Goal: Communication & Community: Answer question/provide support

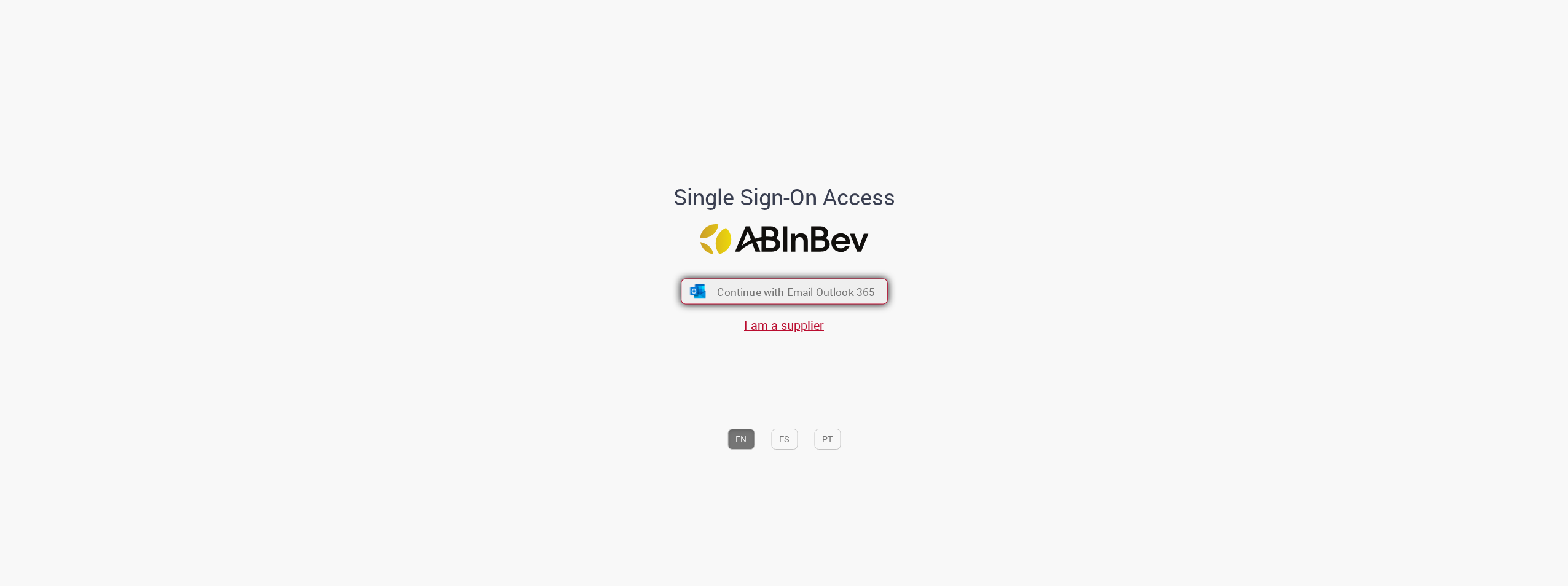
click at [713, 281] on button "Continue with Email Outlook 365" at bounding box center [784, 292] width 207 height 25
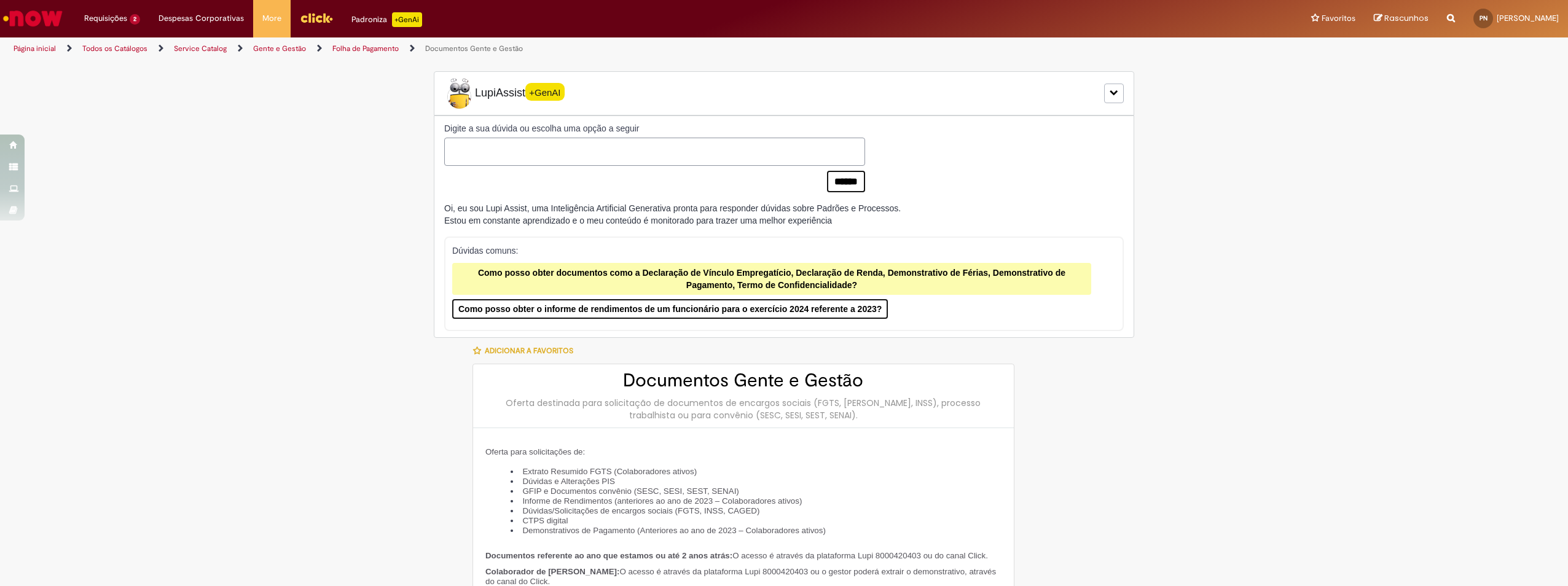
type input "**********"
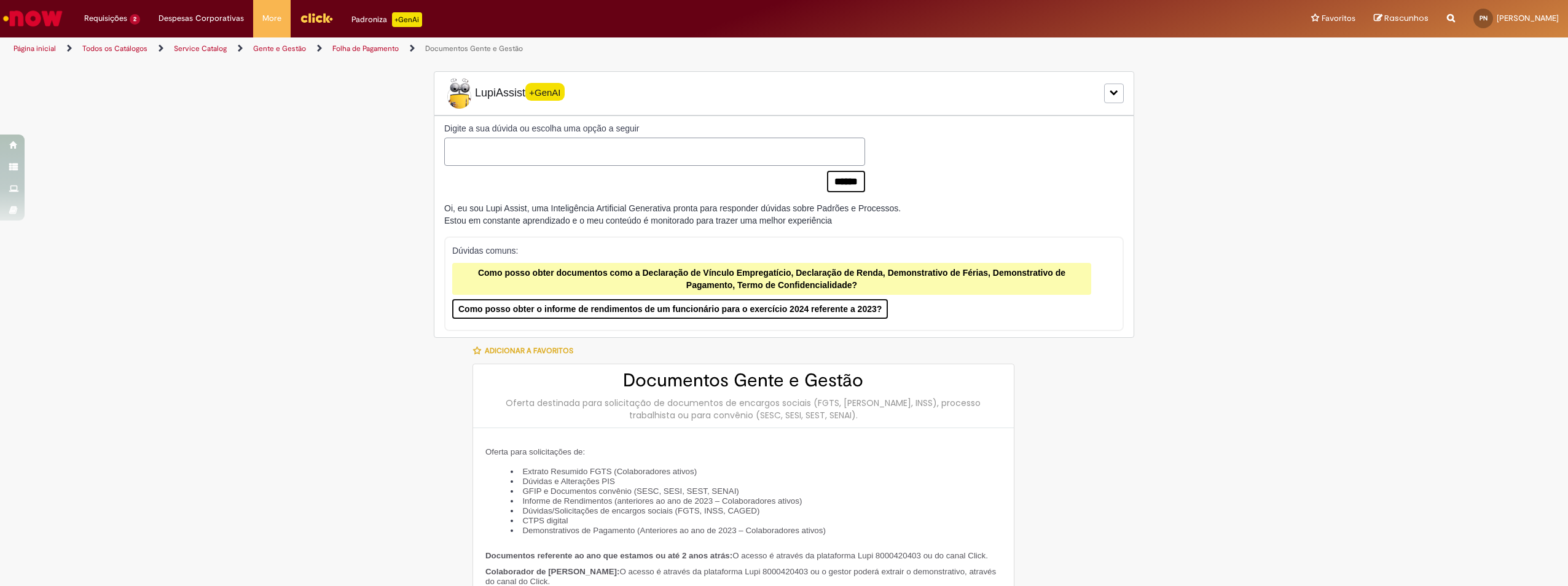
type input "**********"
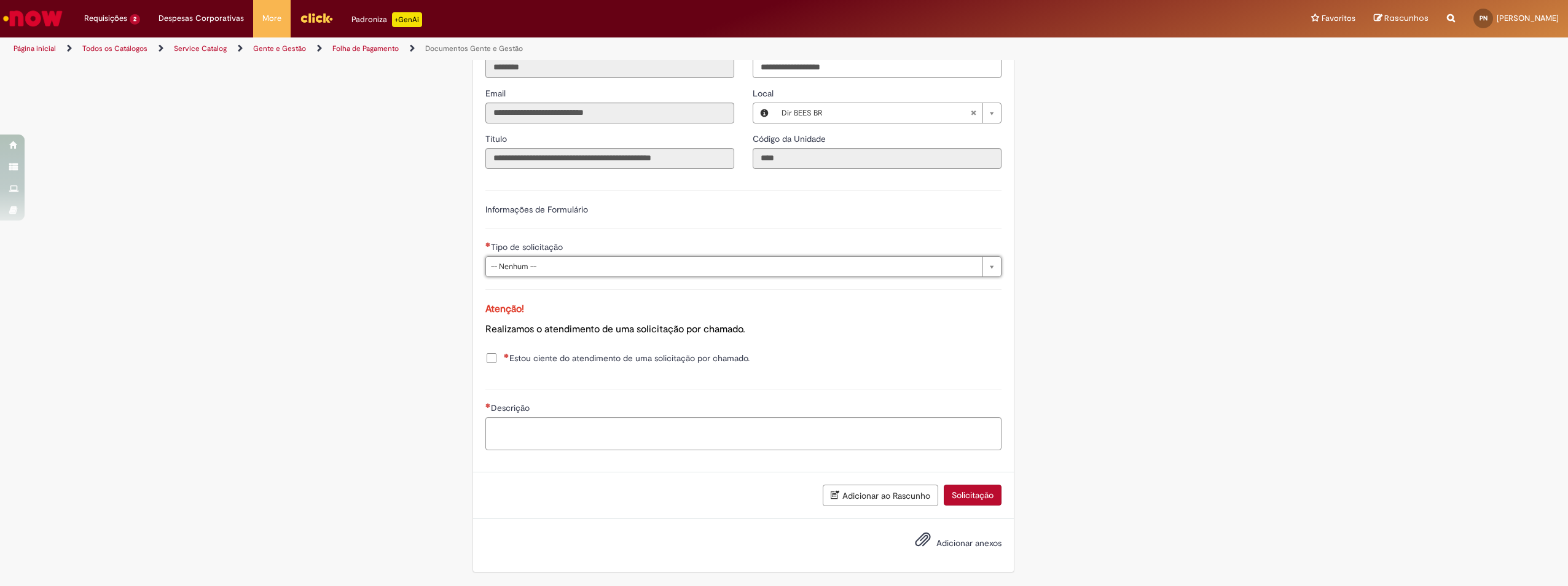
scroll to position [549, 0]
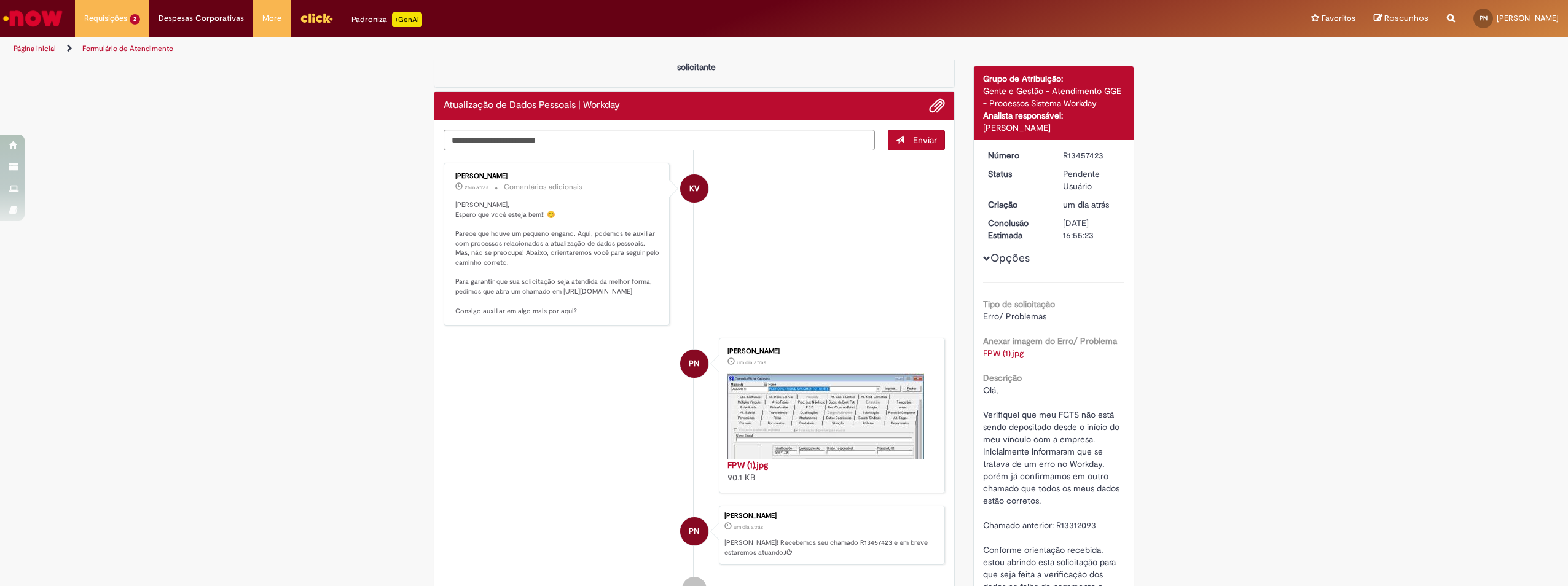
scroll to position [95, 0]
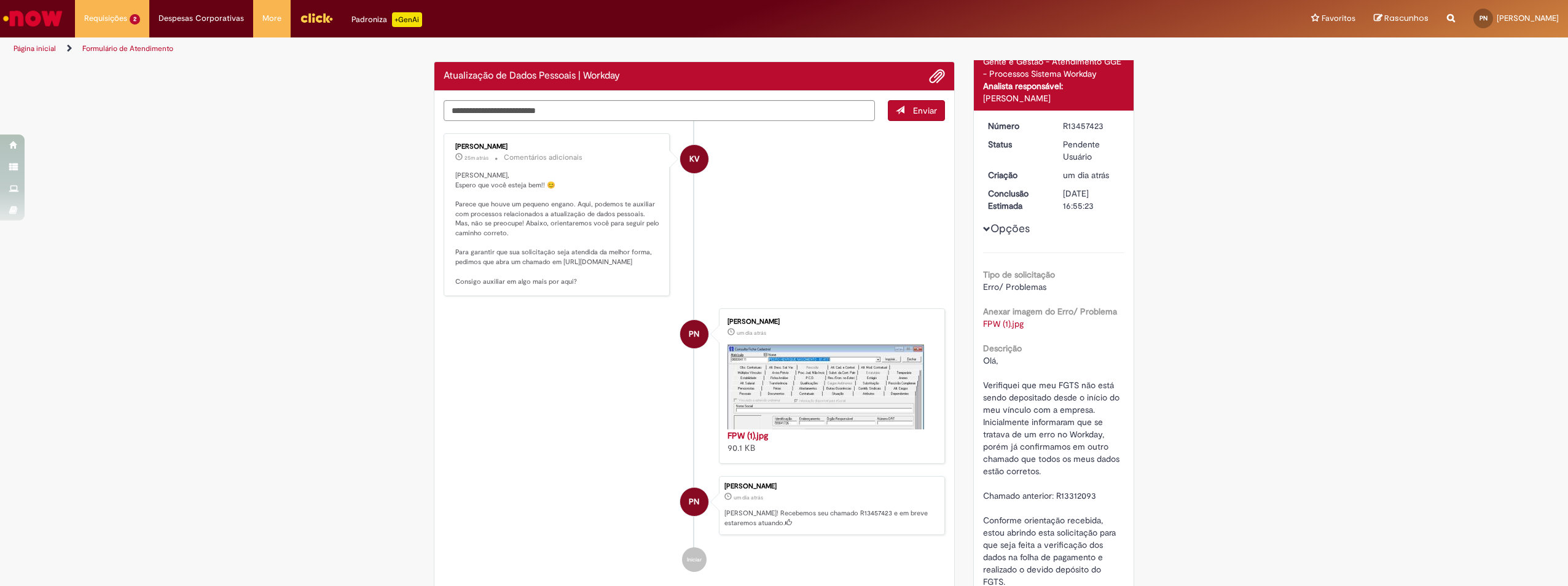
click at [449, 272] on div "[PERSON_NAME] 25m atrás 25 minutos atrás Comentários adicionais [PERSON_NAME], …" at bounding box center [557, 215] width 219 height 157
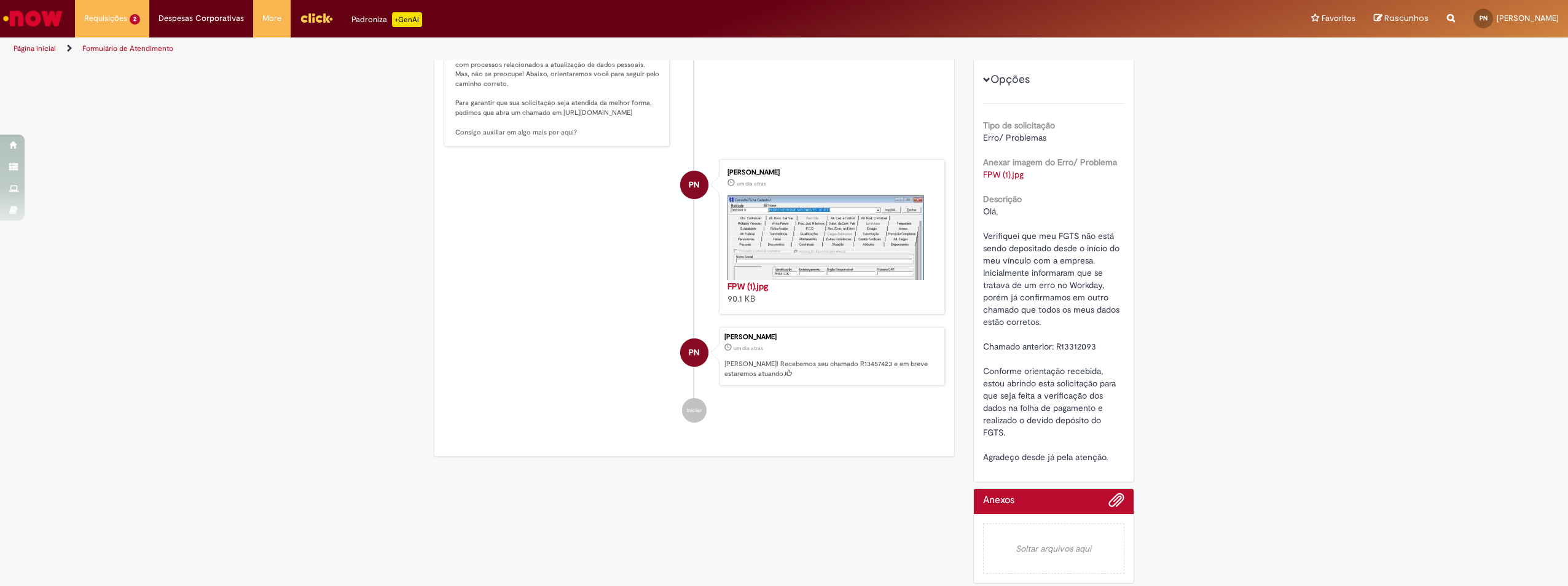
scroll to position [223, 0]
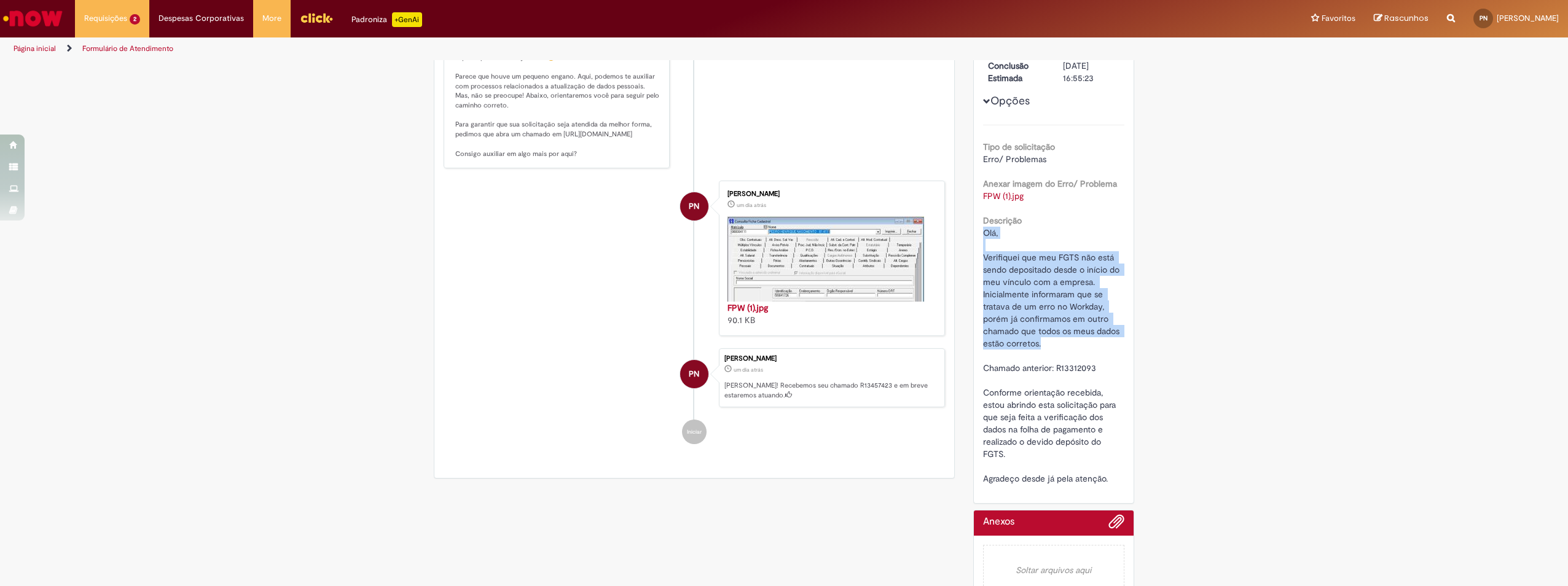
drag, startPoint x: 978, startPoint y: 235, endPoint x: 1110, endPoint y: 344, distance: 171.2
click at [1110, 344] on div "Número R13457423 Status Pendente Usuário Criação um dia atrás um dia atrás Conc…" at bounding box center [1054, 243] width 160 height 520
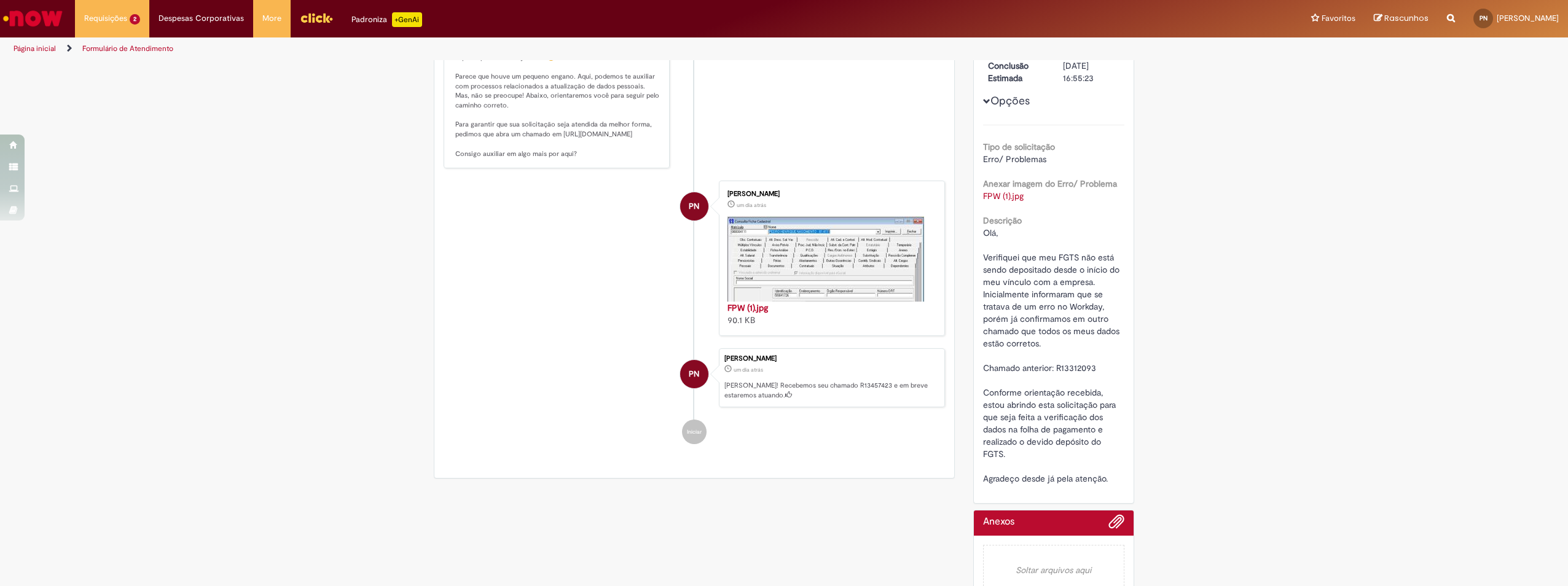
drag, startPoint x: 1110, startPoint y: 344, endPoint x: 1091, endPoint y: 376, distance: 37.2
click at [1091, 376] on div "Olá, Verifiquei que meu FGTS não está sendo depositado desde o início do meu ví…" at bounding box center [1053, 356] width 142 height 258
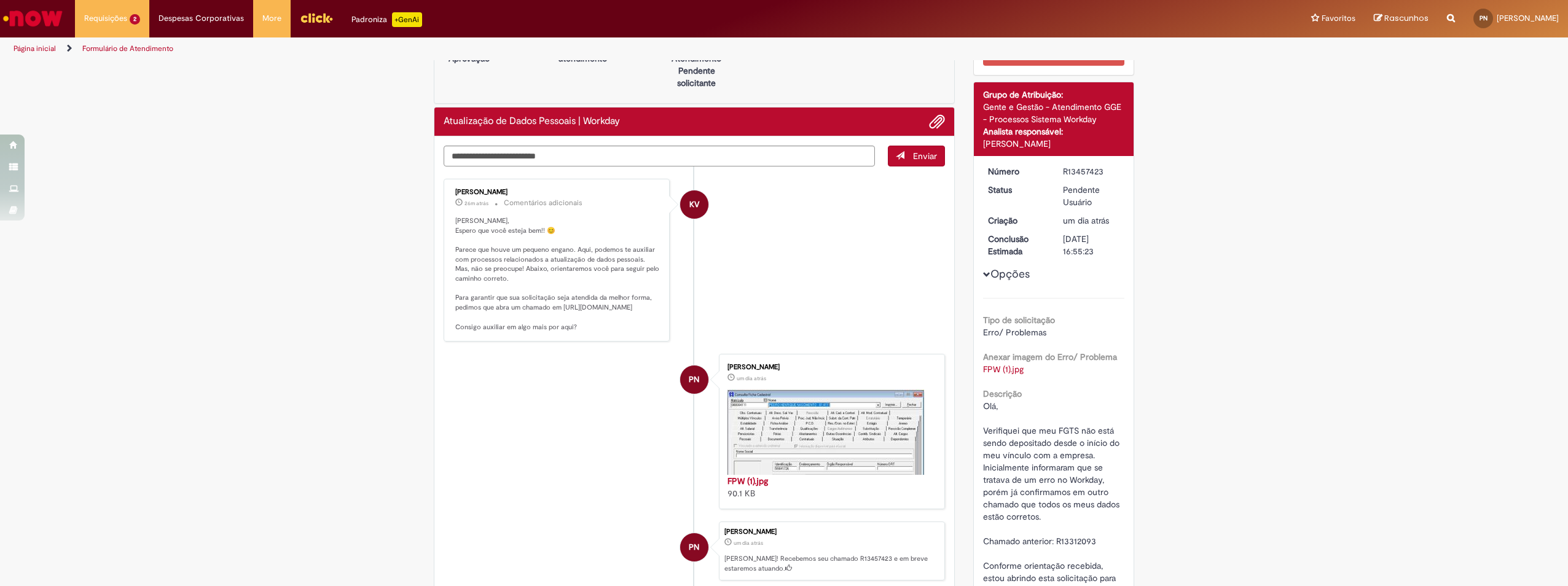
scroll to position [0, 0]
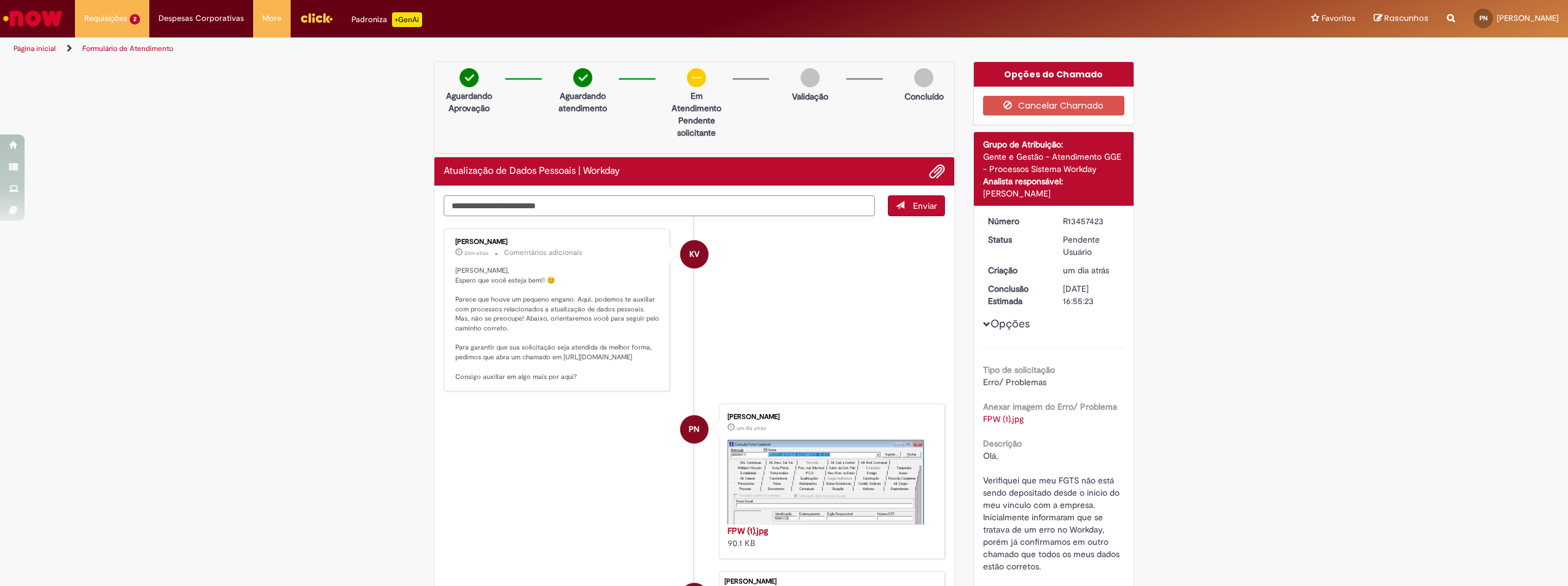
click at [641, 205] on textarea "Digite sua mensagem aqui..." at bounding box center [659, 205] width 431 height 21
type textarea "*"
type textarea "**********"
click at [917, 205] on span "Enviar" at bounding box center [925, 205] width 24 height 11
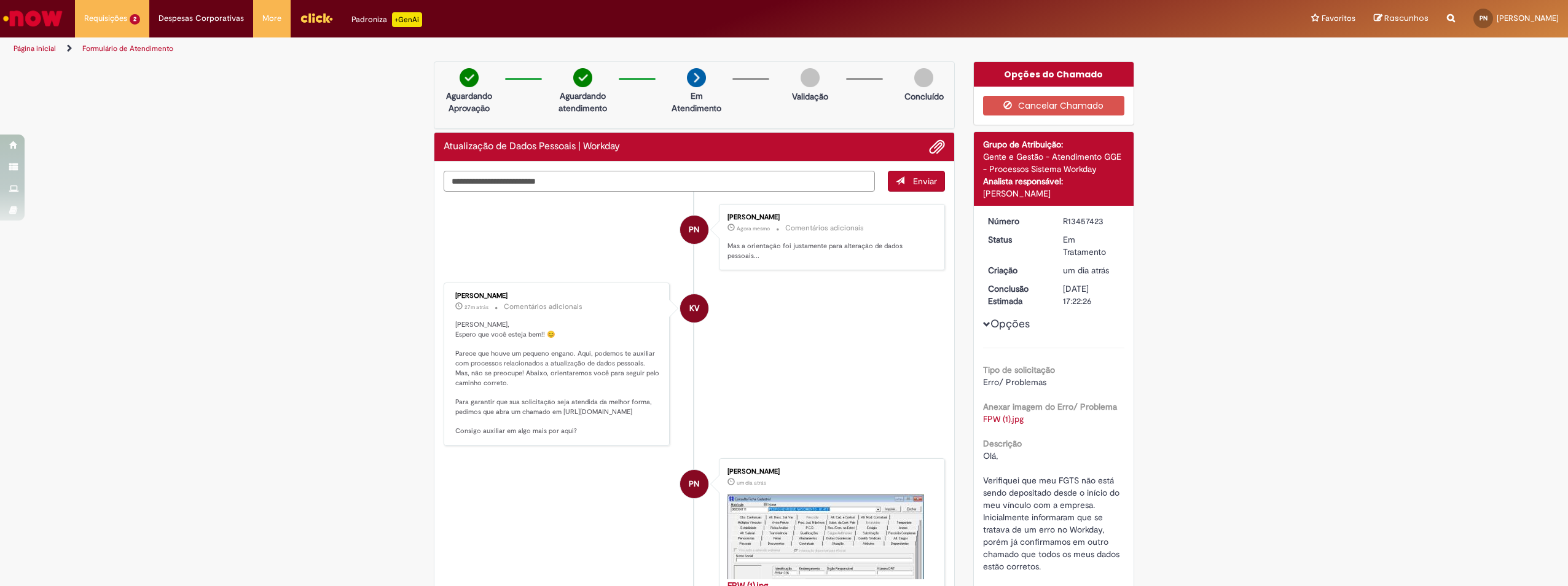
click at [654, 179] on textarea "Digite sua mensagem aqui..." at bounding box center [659, 181] width 431 height 21
